Goal: Information Seeking & Learning: Check status

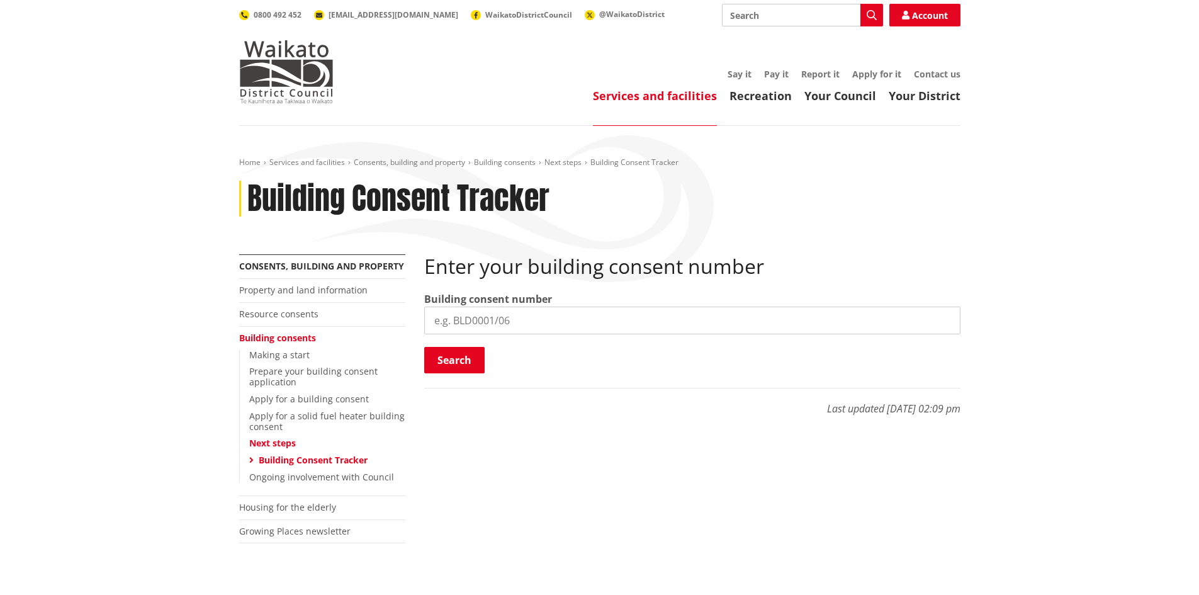
click at [536, 314] on input "search" at bounding box center [692, 321] width 536 height 28
paste input "BLD0308/26"
type input "BLD0308/26"
click at [470, 361] on button "Search" at bounding box center [454, 360] width 60 height 26
